Goal: Task Accomplishment & Management: Complete application form

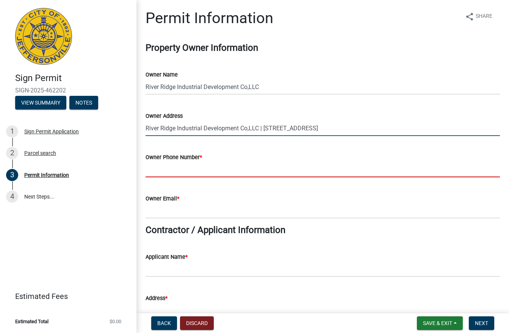
click at [236, 163] on input "Owner Phone Number *" at bounding box center [323, 170] width 355 height 16
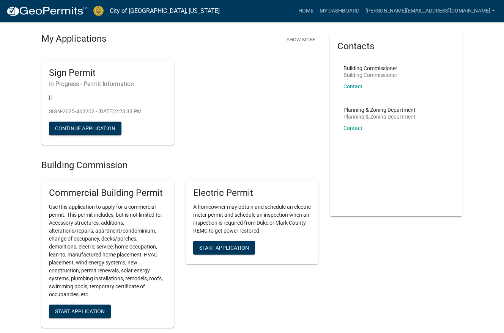
scroll to position [38, 0]
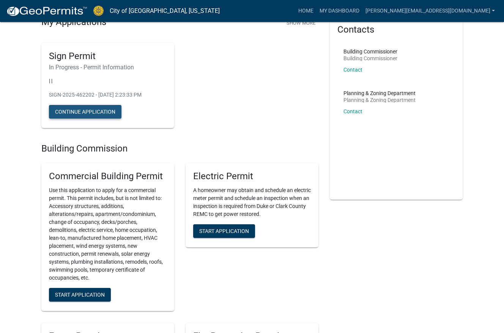
click at [86, 112] on button "Continue Application" at bounding box center [85, 112] width 72 height 14
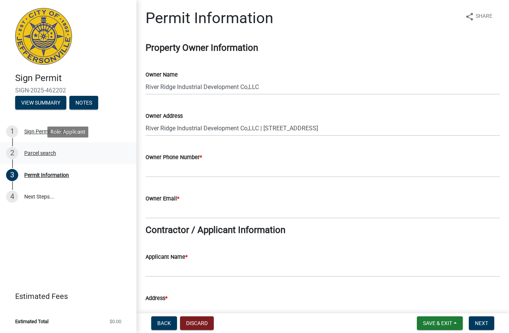
click at [12, 153] on div "2" at bounding box center [12, 153] width 12 height 12
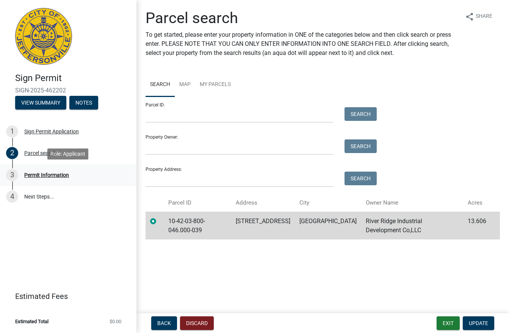
click at [31, 171] on div "3 Permit Information" at bounding box center [65, 175] width 118 height 12
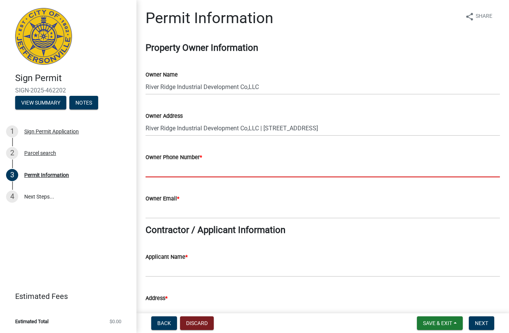
click at [170, 167] on input "Owner Phone Number *" at bounding box center [323, 170] width 355 height 16
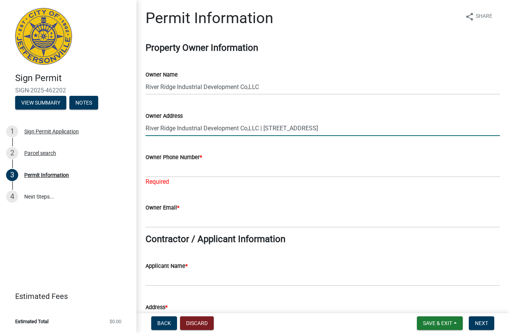
drag, startPoint x: 393, startPoint y: 124, endPoint x: 140, endPoint y: 129, distance: 253.0
click at [140, 129] on div "Owner Address River Ridge Industrial Development Co,LLC | [STREET_ADDRESS]" at bounding box center [323, 118] width 366 height 35
click at [366, 127] on input "River Ridge Industrial Development Co,LLC | [STREET_ADDRESS]" at bounding box center [323, 129] width 355 height 16
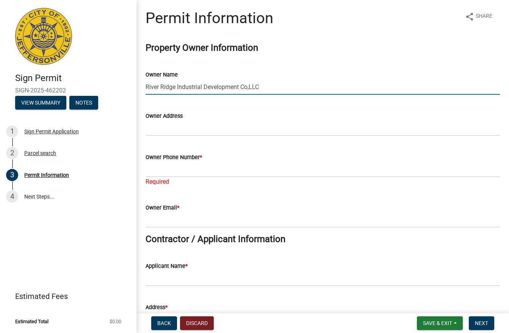
drag, startPoint x: 260, startPoint y: 85, endPoint x: 129, endPoint y: 81, distance: 130.9
click at [129, 81] on div "Sign Permit SIGN-2025-462202 View Summary Notes 1 Sign Permit Application 2 Par…" at bounding box center [254, 166] width 509 height 333
type input "America Place"
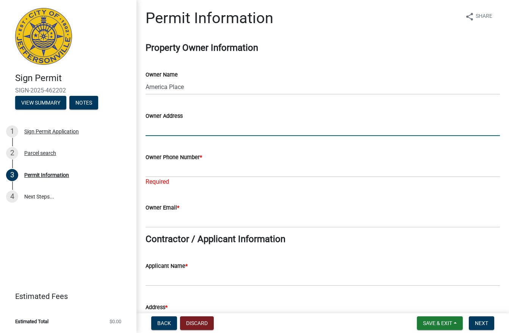
click at [156, 129] on input "Owner Address" at bounding box center [323, 129] width 355 height 16
paste input "[STREET_ADDRESS]"
click at [146, 128] on input "[STREET_ADDRESS]" at bounding box center [323, 129] width 355 height 16
drag, startPoint x: 145, startPoint y: 128, endPoint x: 148, endPoint y: 124, distance: 5.4
click at [146, 126] on input "[STREET_ADDRESS]" at bounding box center [323, 129] width 355 height 16
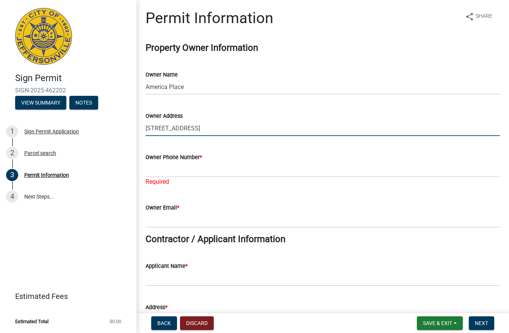
paste input "[GEOGRAPHIC_DATA]"
type input "[GEOGRAPHIC_DATA] [STREET_ADDRESS]"
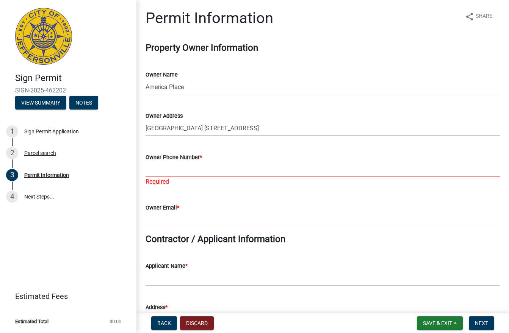
click at [169, 171] on input "Owner Phone Number *" at bounding box center [323, 170] width 355 height 16
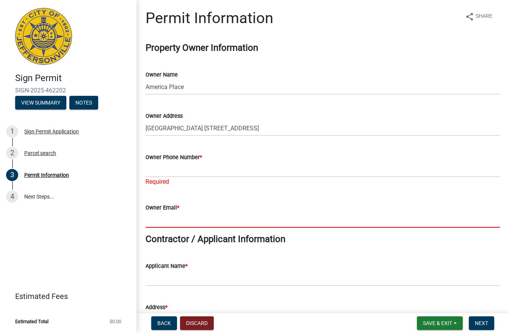
click at [156, 218] on input "Owner Email *" at bounding box center [323, 220] width 355 height 16
paste input "[EMAIL_ADDRESS][DOMAIN_NAME]"
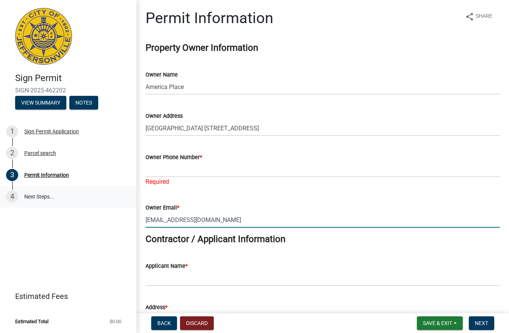
type input "[EMAIL_ADDRESS][DOMAIN_NAME]"
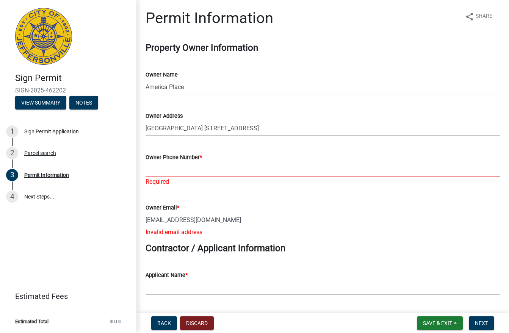
click at [163, 170] on input "Owner Phone Number *" at bounding box center [323, 170] width 355 height 16
paste input "[PHONE_NUMBER]"
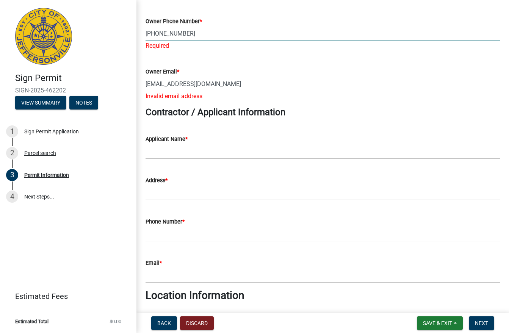
scroll to position [152, 0]
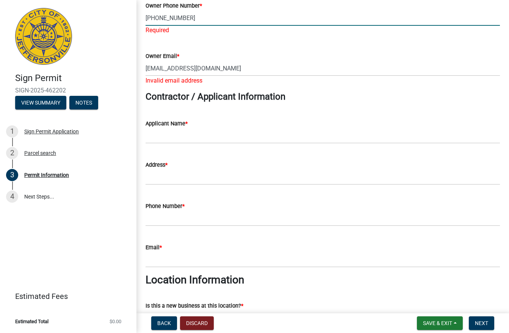
type input "[PHONE_NUMBER]"
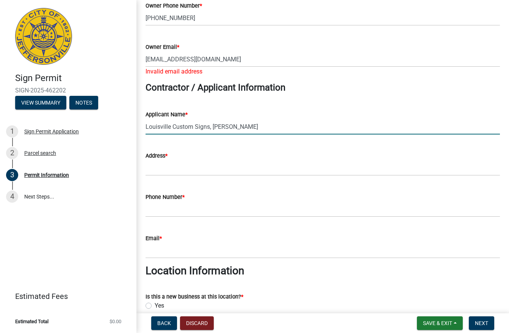
type input "Louisville Custom Signs, [PERSON_NAME]"
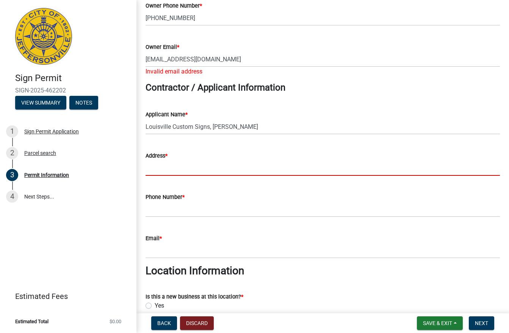
click at [162, 169] on input "Address *" at bounding box center [323, 168] width 355 height 16
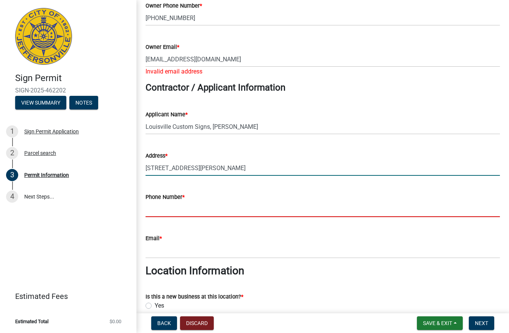
click at [222, 163] on input "[STREET_ADDRESS][PERSON_NAME]" at bounding box center [323, 168] width 355 height 16
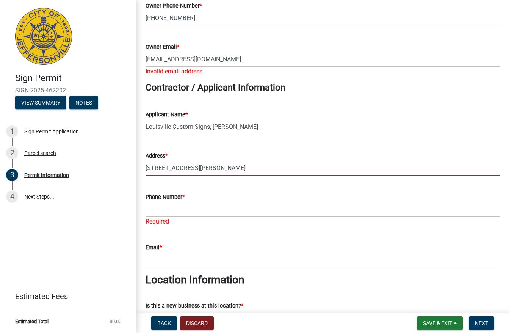
type input "[STREET_ADDRESS][PERSON_NAME]"
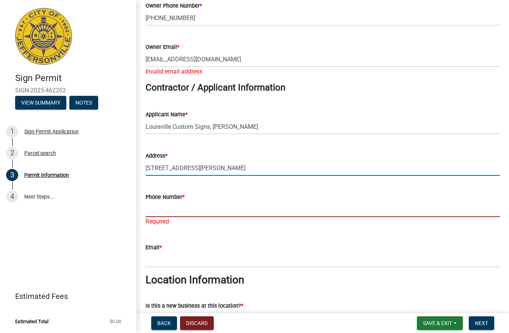
click at [200, 210] on input "Phone Number *" at bounding box center [323, 210] width 355 height 16
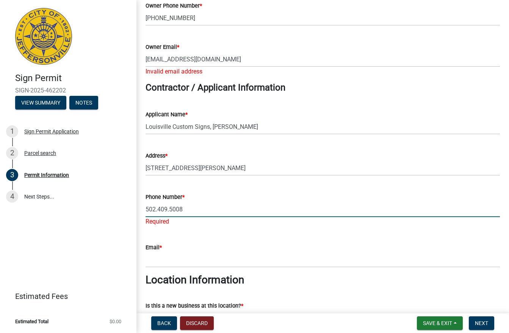
type input "502.409.5008"
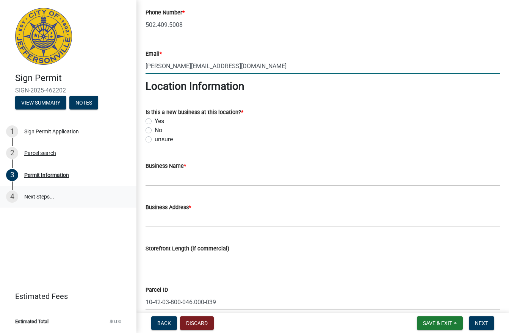
scroll to position [341, 0]
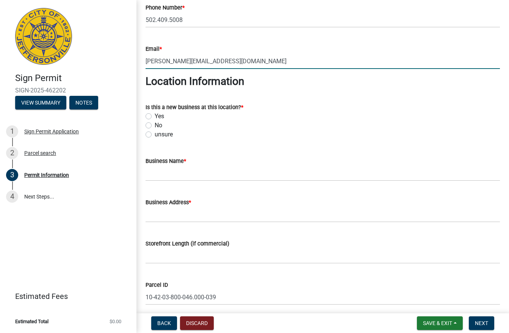
type input "[PERSON_NAME][EMAIL_ADDRESS][DOMAIN_NAME]"
click at [155, 124] on label "No" at bounding box center [159, 125] width 8 height 9
click at [155, 124] on input "No" at bounding box center [157, 123] width 5 height 5
radio input "true"
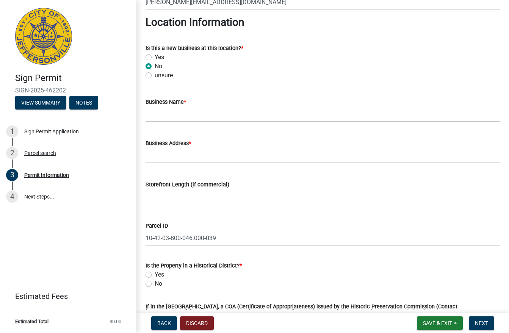
scroll to position [417, 0]
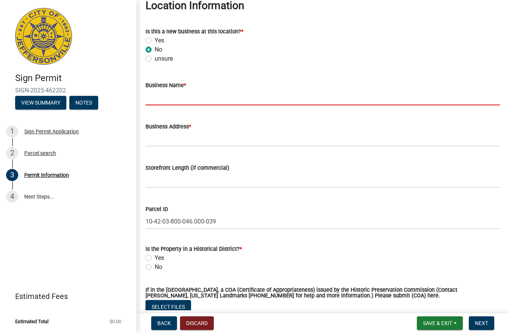
click at [152, 97] on input "Business Name *" at bounding box center [323, 98] width 355 height 16
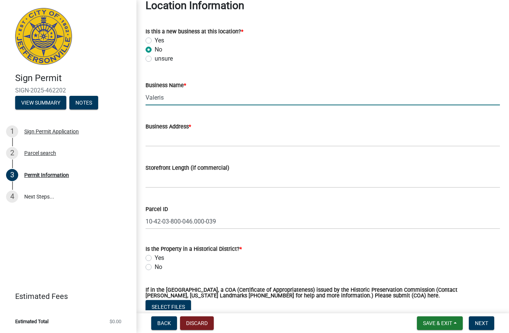
type input "Valeris"
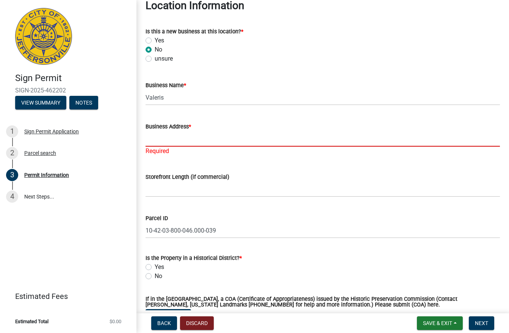
click at [176, 143] on input "Business Address *" at bounding box center [323, 139] width 355 height 16
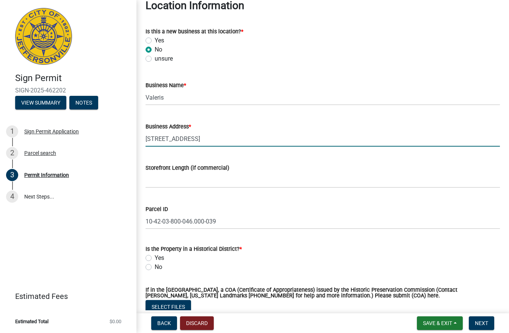
click at [205, 138] on input "[STREET_ADDRESS]" at bounding box center [323, 139] width 355 height 16
click at [190, 140] on input "[STREET_ADDRESS]< [GEOGRAPHIC_DATA] IN" at bounding box center [323, 139] width 355 height 16
type input "[STREET_ADDRESS]"
click at [162, 179] on input "Storefront Length (if commercial)" at bounding box center [323, 181] width 355 height 16
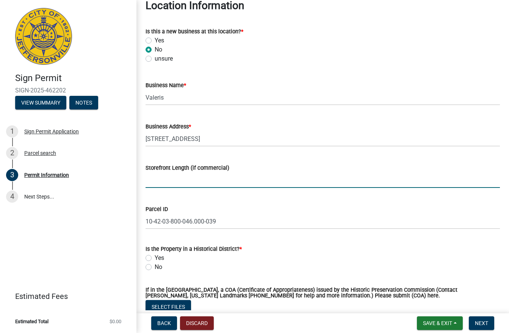
click at [161, 181] on input "Storefront Length (if commercial)" at bounding box center [323, 181] width 355 height 16
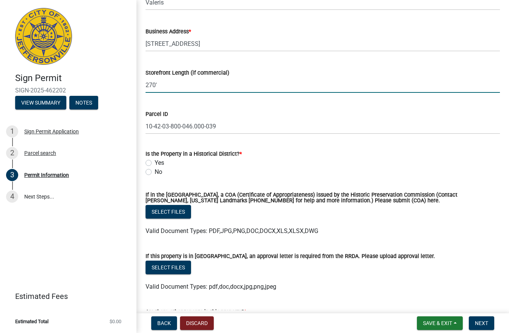
scroll to position [531, 0]
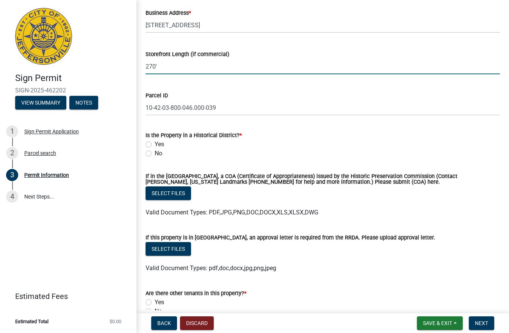
type input "270'"
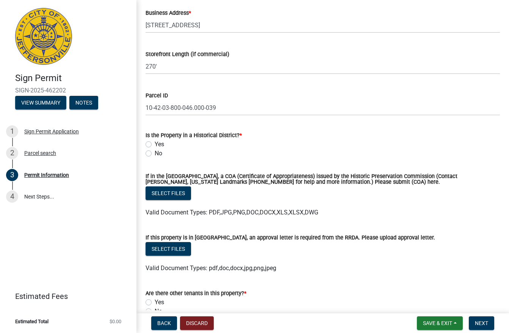
click at [155, 154] on label "No" at bounding box center [159, 153] width 8 height 9
click at [155, 154] on input "No" at bounding box center [157, 151] width 5 height 5
radio input "true"
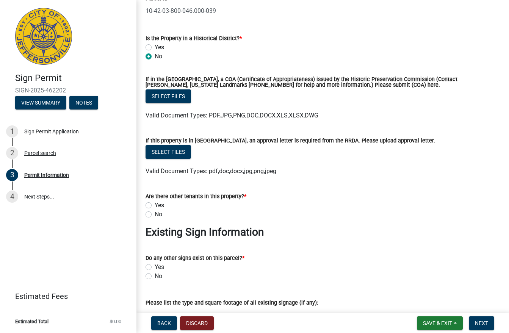
scroll to position [645, 0]
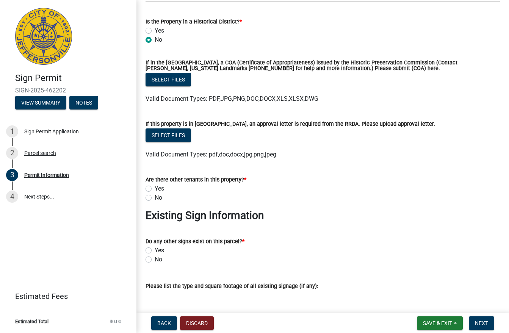
click at [155, 199] on label "No" at bounding box center [159, 197] width 8 height 9
click at [155, 198] on input "No" at bounding box center [157, 195] width 5 height 5
radio input "true"
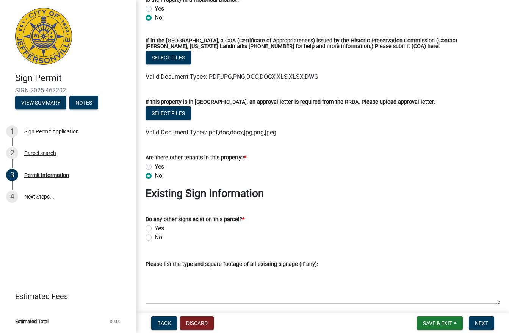
scroll to position [683, 0]
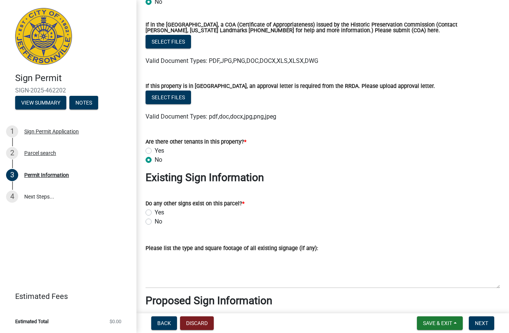
click at [155, 223] on label "No" at bounding box center [159, 221] width 8 height 9
click at [155, 222] on input "No" at bounding box center [157, 219] width 5 height 5
radio input "true"
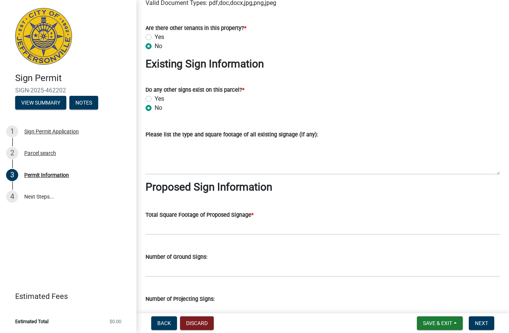
scroll to position [834, 0]
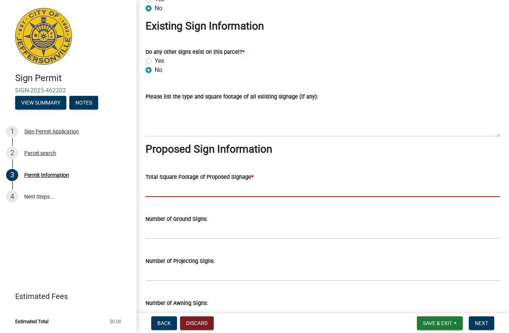
click at [180, 192] on input "text" at bounding box center [323, 190] width 355 height 16
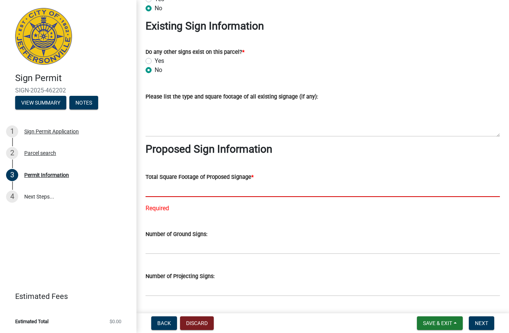
click at [153, 188] on input "text" at bounding box center [323, 190] width 355 height 16
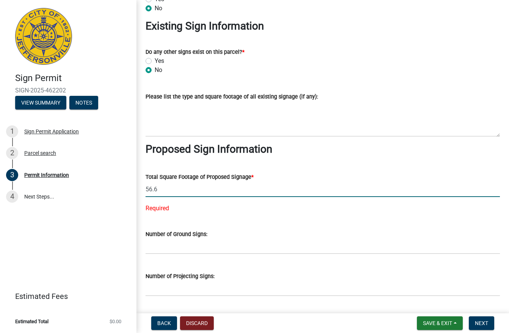
scroll to position [872, 0]
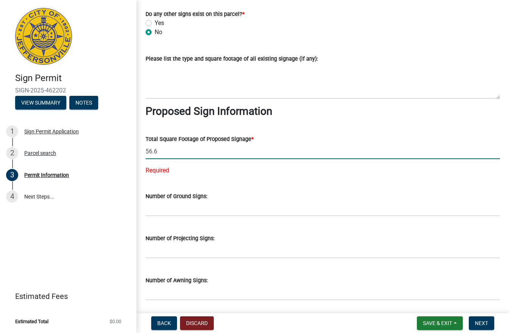
type input "56.6"
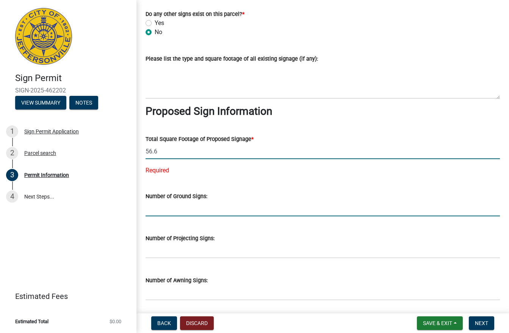
click at [158, 207] on wm-data-entity-input "Number of Ground Signs:" at bounding box center [323, 202] width 355 height 42
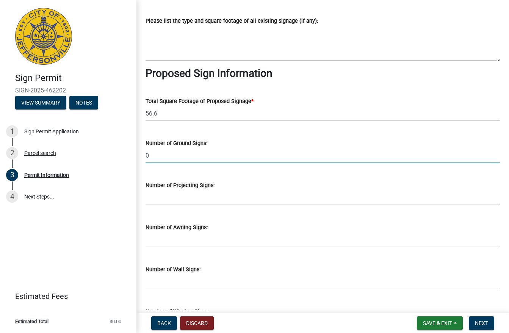
scroll to position [948, 0]
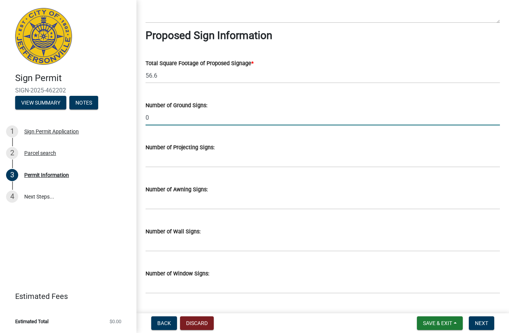
type input "0"
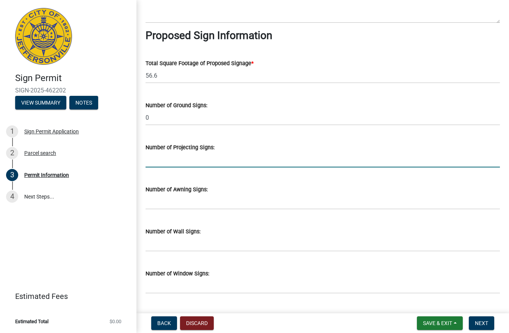
click at [154, 162] on input "text" at bounding box center [323, 160] width 355 height 16
type input "0"
click at [149, 198] on input "text" at bounding box center [323, 202] width 355 height 16
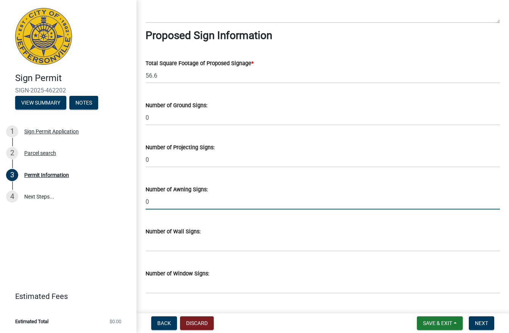
type input "0"
click at [153, 242] on input "text" at bounding box center [323, 244] width 355 height 16
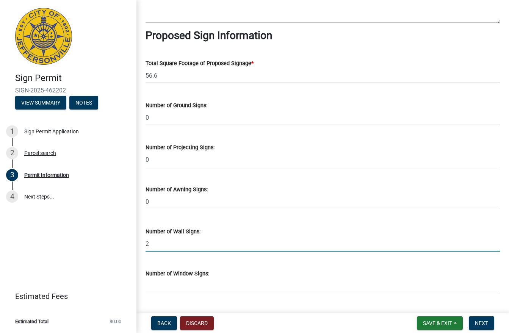
type input "2"
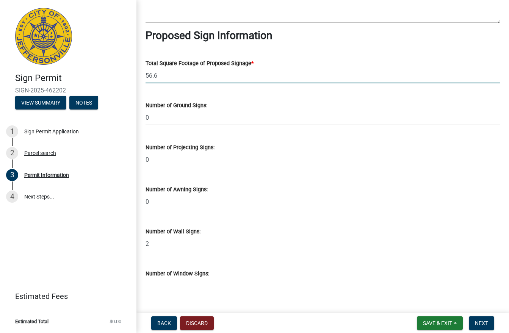
drag, startPoint x: 159, startPoint y: 76, endPoint x: 94, endPoint y: 73, distance: 64.9
click at [94, 73] on div "Sign Permit SIGN-2025-462202 View Summary Notes 1 Sign Permit Application 2 Par…" at bounding box center [254, 166] width 509 height 333
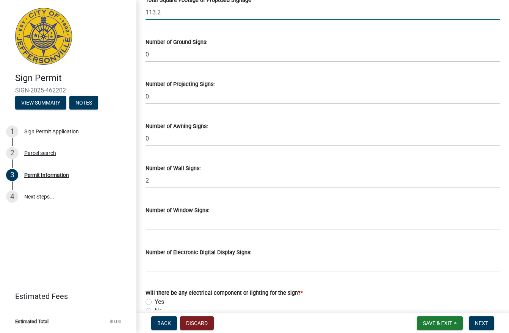
scroll to position [1024, 0]
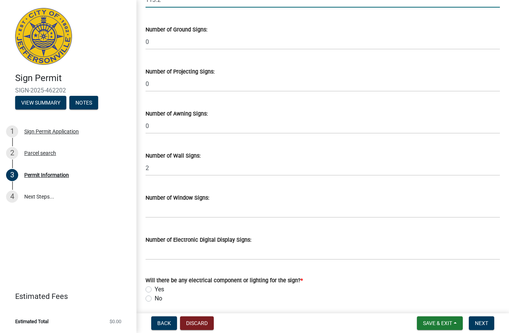
type input "113.2"
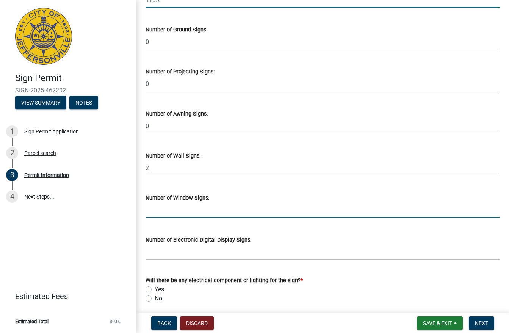
click at [156, 212] on input "text" at bounding box center [323, 211] width 355 height 16
type input "0"
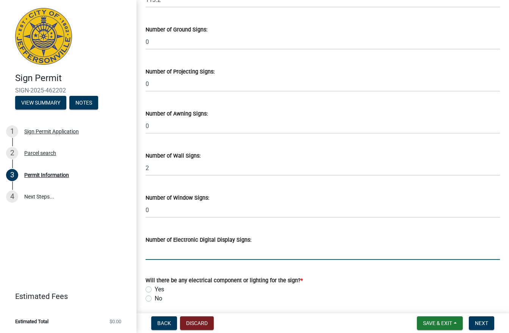
click at [155, 247] on input "text" at bounding box center [323, 253] width 355 height 16
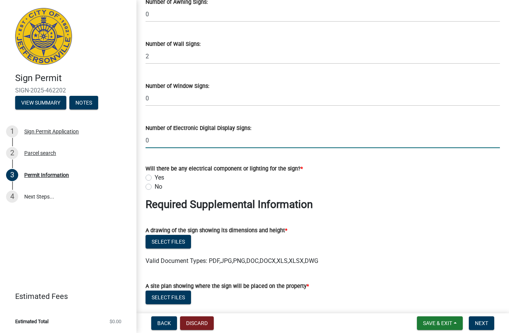
scroll to position [1138, 0]
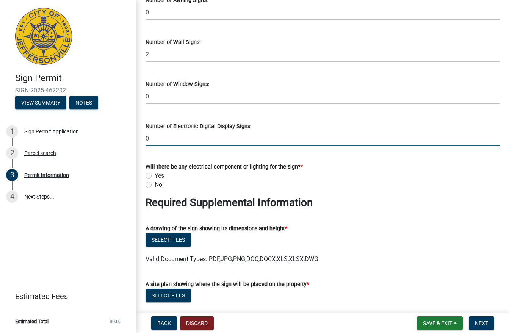
type input "0"
click at [155, 184] on label "No" at bounding box center [159, 185] width 8 height 9
click at [155, 184] on input "No" at bounding box center [157, 183] width 5 height 5
radio input "true"
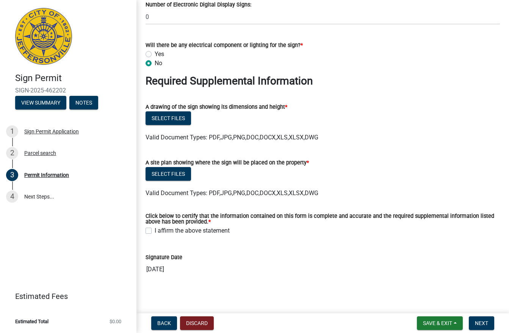
scroll to position [1263, 0]
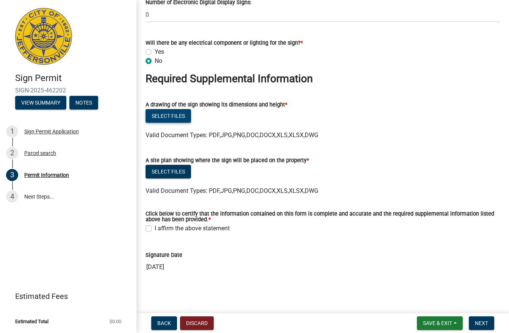
click at [172, 119] on button "Select files" at bounding box center [169, 116] width 46 height 14
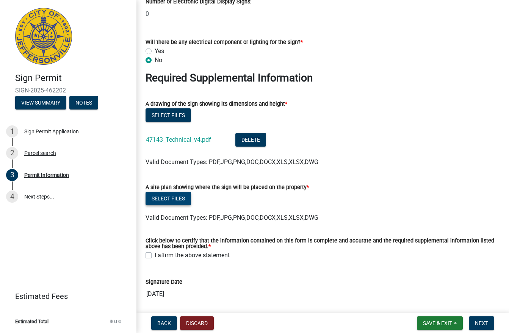
click at [173, 197] on button "Select files" at bounding box center [169, 199] width 46 height 14
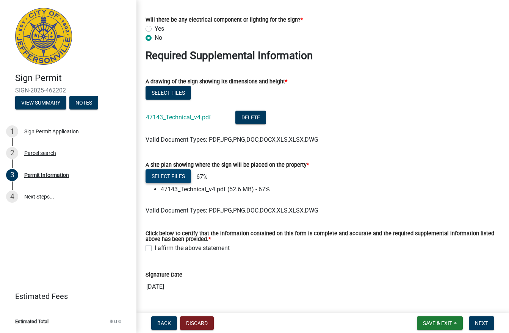
scroll to position [1305, 0]
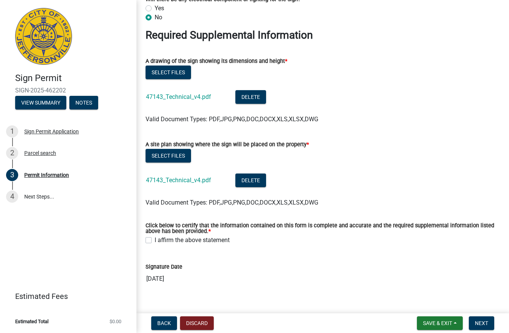
click at [155, 240] on label "I affirm the above statement" at bounding box center [192, 240] width 75 height 9
click at [155, 240] on input "I affirm the above statement" at bounding box center [157, 238] width 5 height 5
checkbox input "true"
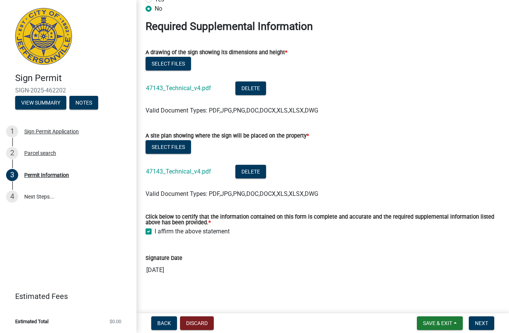
scroll to position [1318, 0]
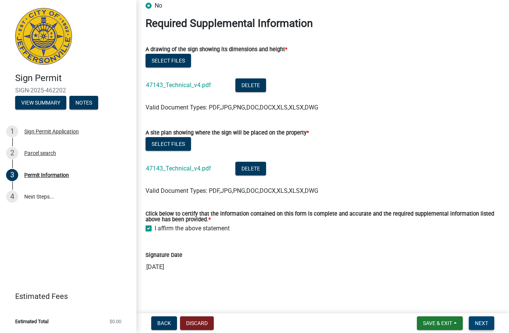
click at [477, 321] on span "Next" at bounding box center [481, 323] width 13 height 6
click at [479, 322] on span "Next" at bounding box center [481, 323] width 13 height 6
click at [485, 324] on span "Next" at bounding box center [481, 323] width 13 height 6
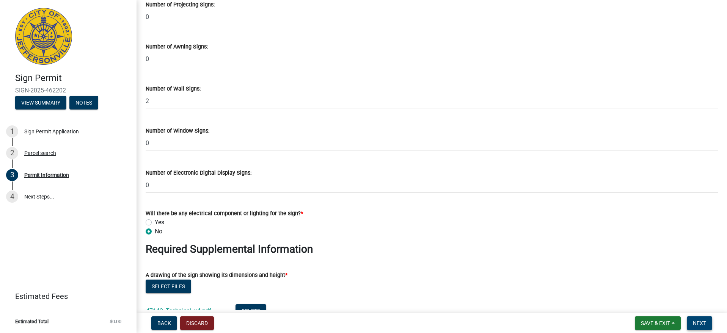
scroll to position [1197, 0]
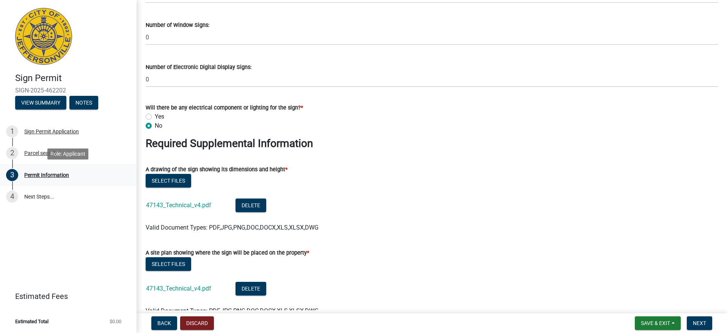
click at [42, 176] on div "Permit Information" at bounding box center [46, 175] width 45 height 5
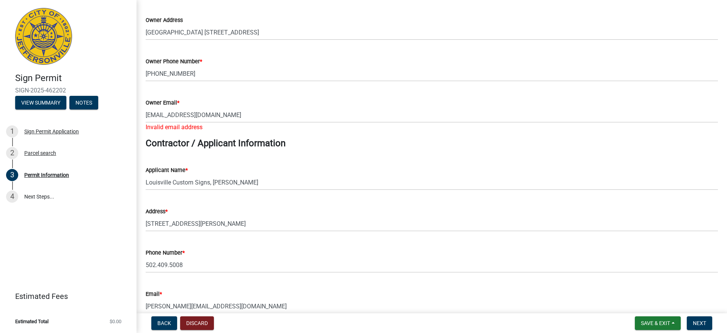
scroll to position [114, 0]
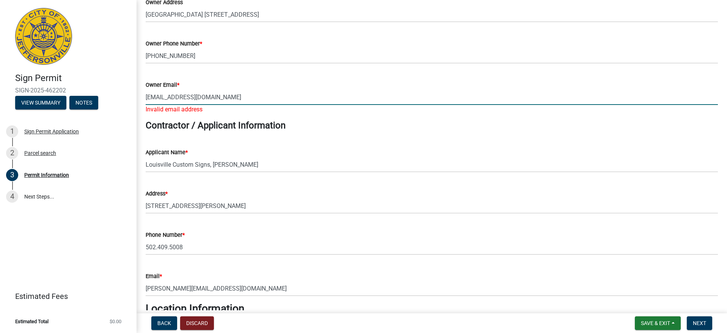
click at [165, 94] on input "[EMAIL_ADDRESS][DOMAIN_NAME]" at bounding box center [432, 98] width 572 height 16
click at [207, 97] on input "[EMAIL_ADDRESS][DOMAIN_NAME]" at bounding box center [432, 98] width 572 height 16
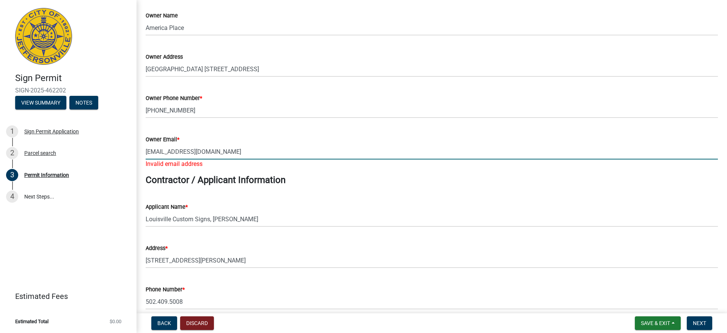
scroll to position [38, 0]
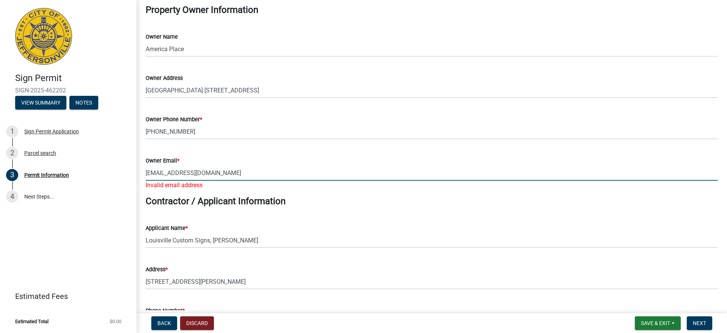
click at [224, 174] on input "[EMAIL_ADDRESS][DOMAIN_NAME]" at bounding box center [432, 173] width 572 height 16
type input "[EMAIL_ADDRESS][DOMAIN_NAME]"
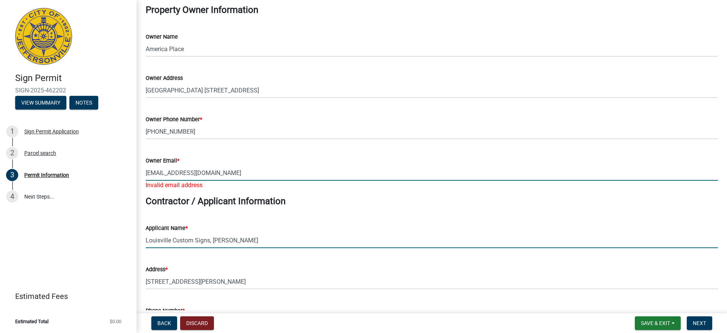
click at [257, 239] on wm-data-entity-input "Applicant Name * Louisville Custom Signs, [PERSON_NAME]" at bounding box center [432, 233] width 572 height 41
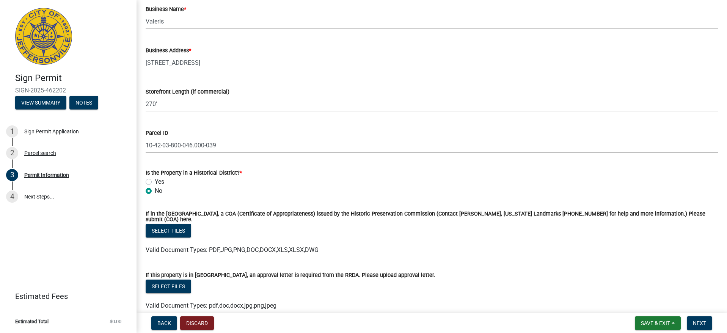
scroll to position [493, 0]
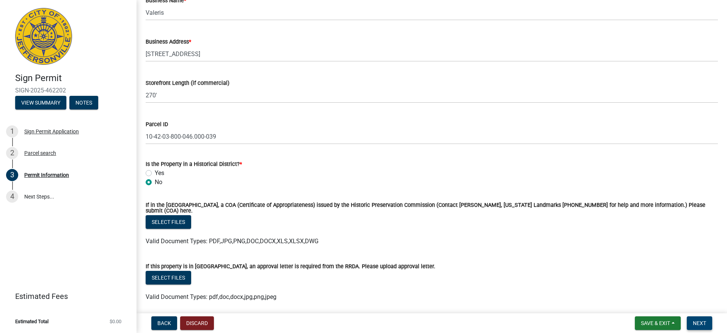
click at [509, 320] on button "Next" at bounding box center [699, 324] width 25 height 14
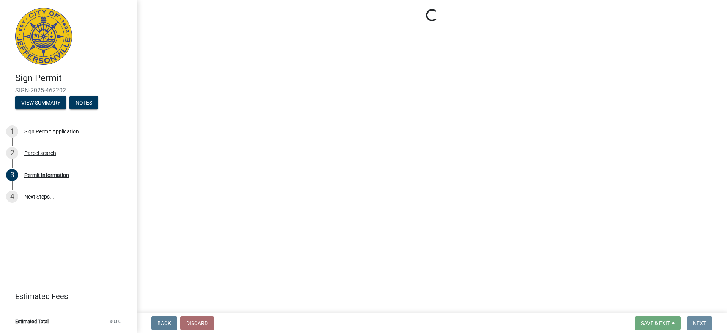
scroll to position [0, 0]
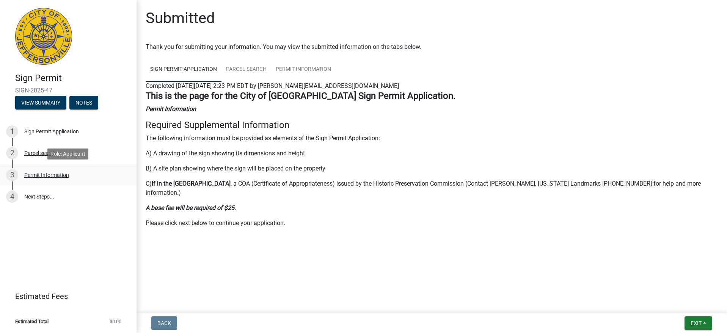
click at [43, 176] on div "Permit Information" at bounding box center [46, 175] width 45 height 5
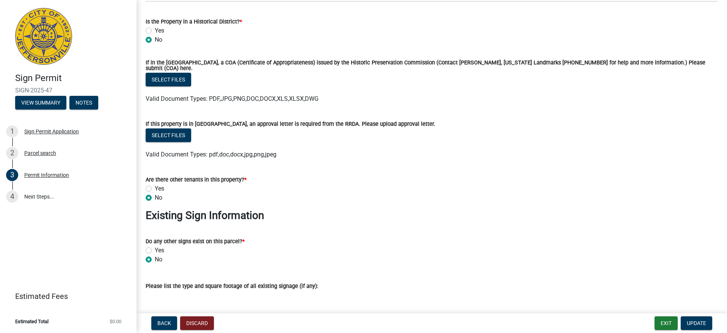
scroll to position [645, 0]
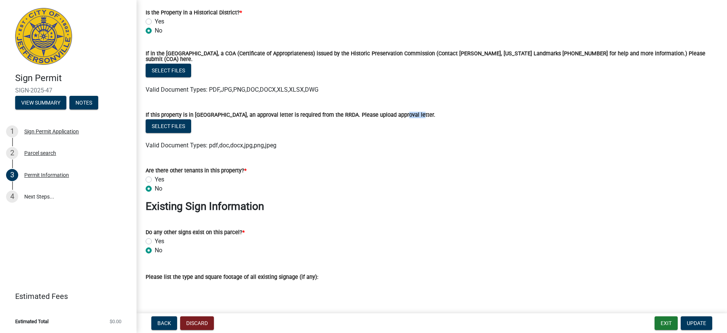
drag, startPoint x: 406, startPoint y: 112, endPoint x: 378, endPoint y: 111, distance: 28.5
click at [392, 112] on div "If this property is in [GEOGRAPHIC_DATA], an approval letter is required from t…" at bounding box center [432, 114] width 572 height 9
click at [340, 110] on div "If this property is in [GEOGRAPHIC_DATA], an approval letter is required from t…" at bounding box center [432, 114] width 572 height 9
drag, startPoint x: 330, startPoint y: 111, endPoint x: 142, endPoint y: 115, distance: 188.5
click at [142, 115] on div "If this property is in [GEOGRAPHIC_DATA], an approval letter is required from t…" at bounding box center [432, 125] width 584 height 49
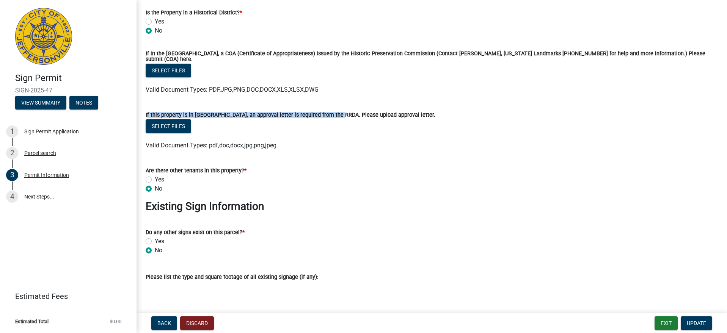
copy label "If this property is in [GEOGRAPHIC_DATA], an approval letter is required from t…"
